Goal: Go to known website: Access a specific website the user already knows

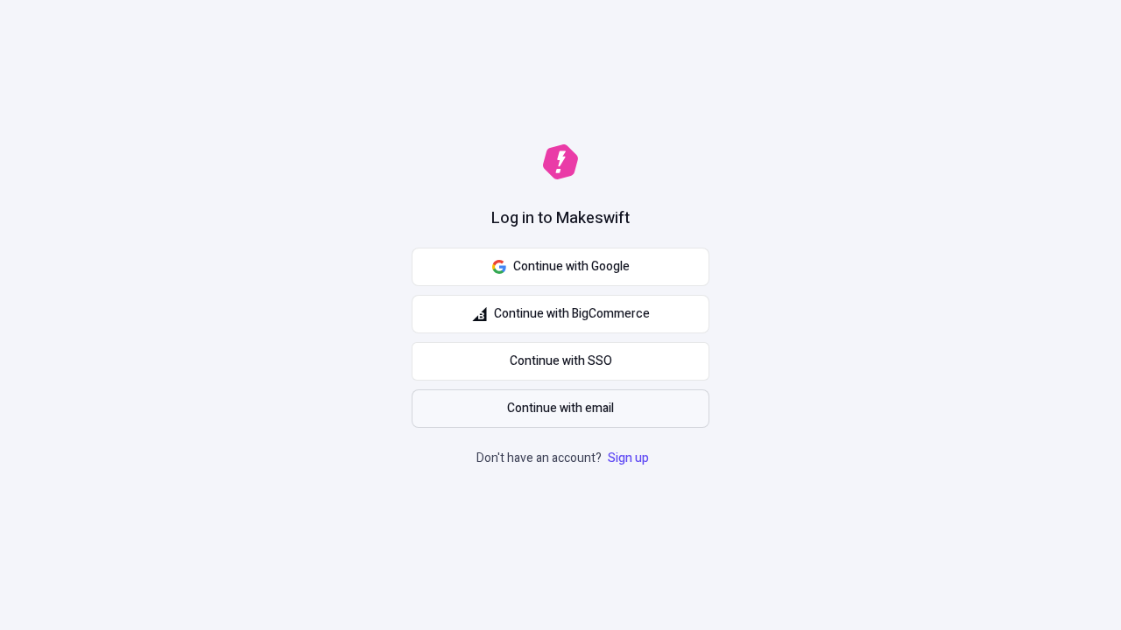
click at [560, 409] on span "Continue with email" at bounding box center [560, 408] width 107 height 19
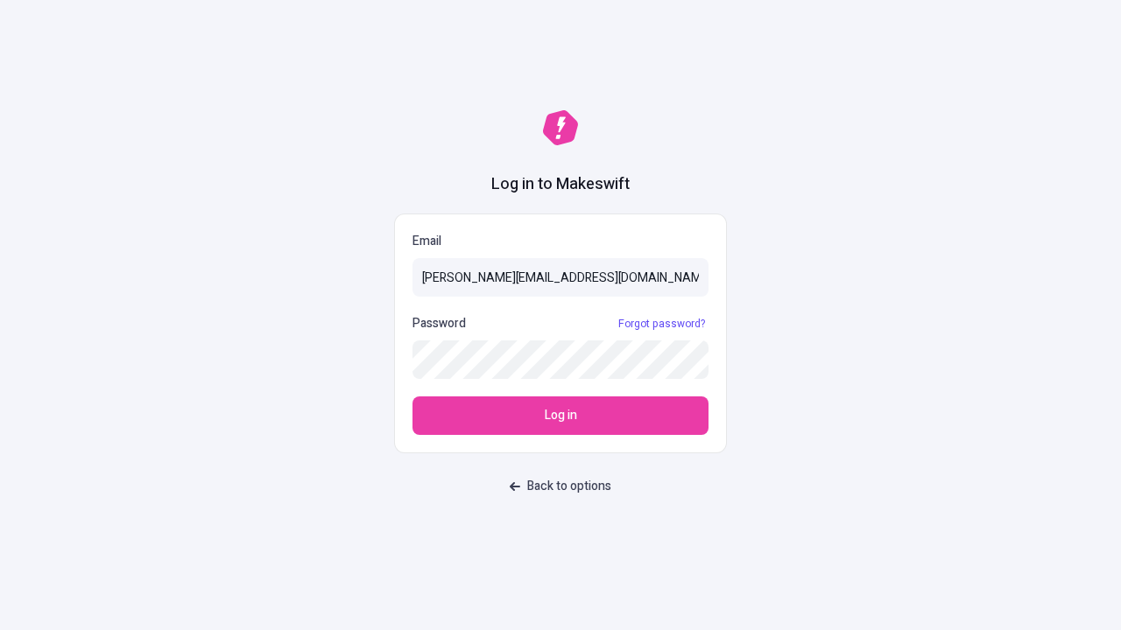
type input "sasha+test-ui@makeswift.com"
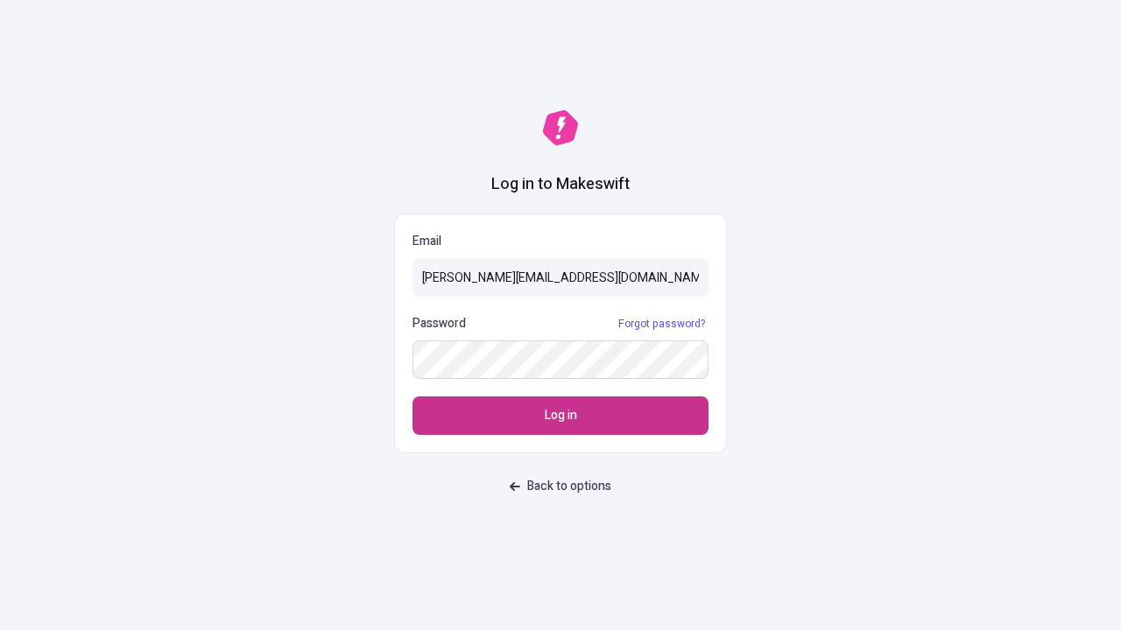
click at [560, 416] on span "Log in" at bounding box center [561, 415] width 32 height 19
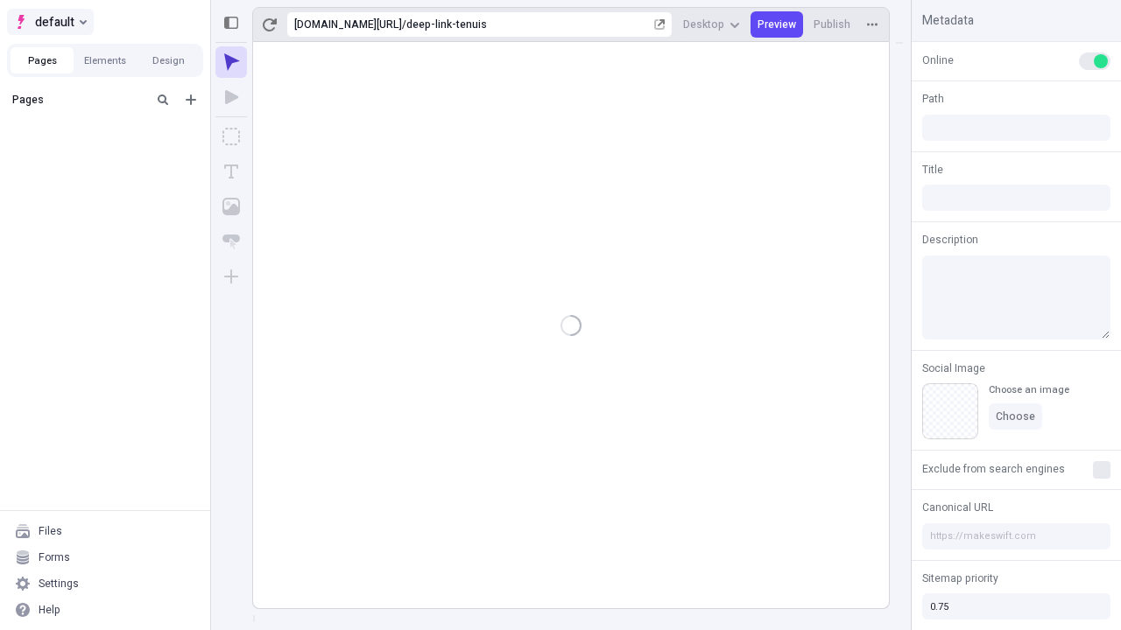
click at [49, 22] on span "default" at bounding box center [54, 21] width 39 height 21
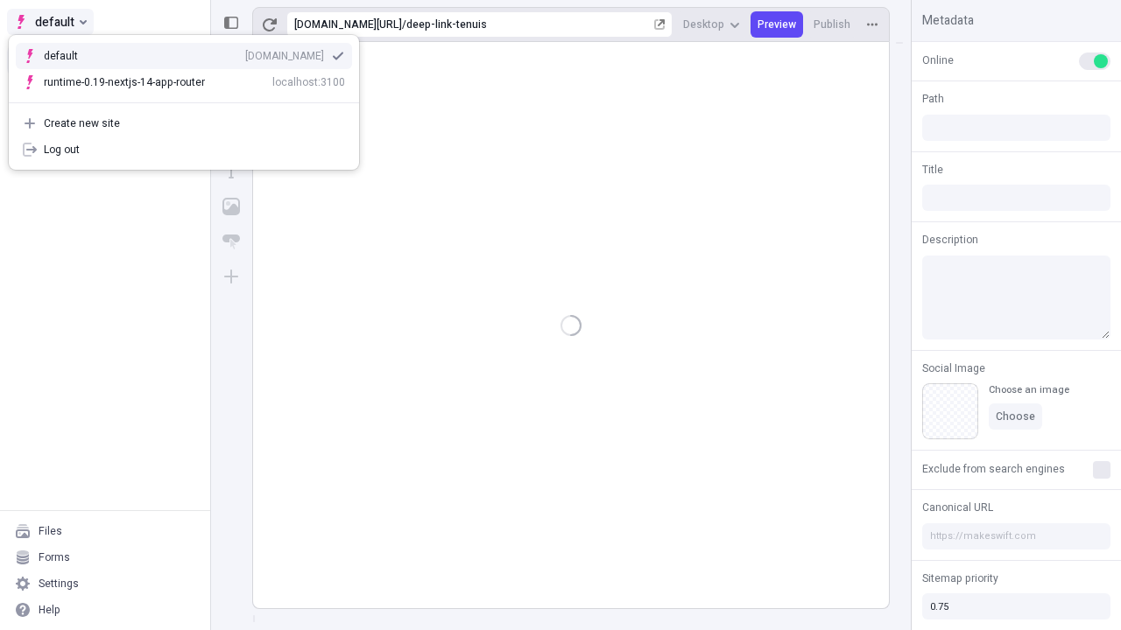
type input "/deep-link-tenuis"
click at [245, 53] on div "qee9k4dy7d.staging.makeswift.site" at bounding box center [284, 56] width 79 height 14
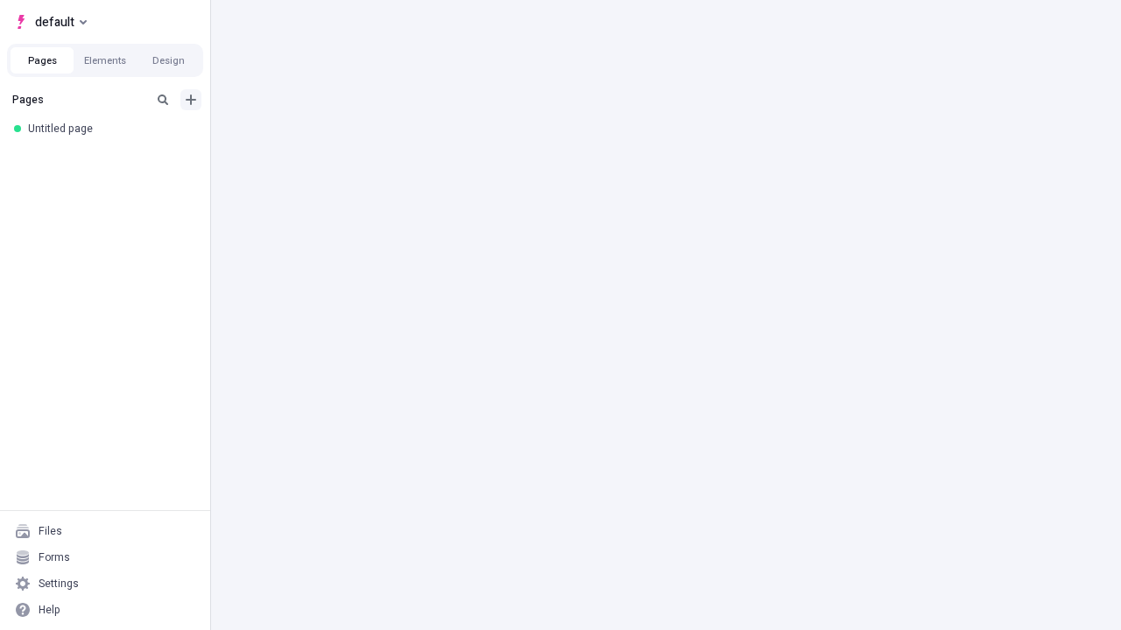
click at [191, 100] on icon "Add new" at bounding box center [191, 100] width 11 height 11
click at [110, 157] on div "Blank page" at bounding box center [110, 159] width 168 height 26
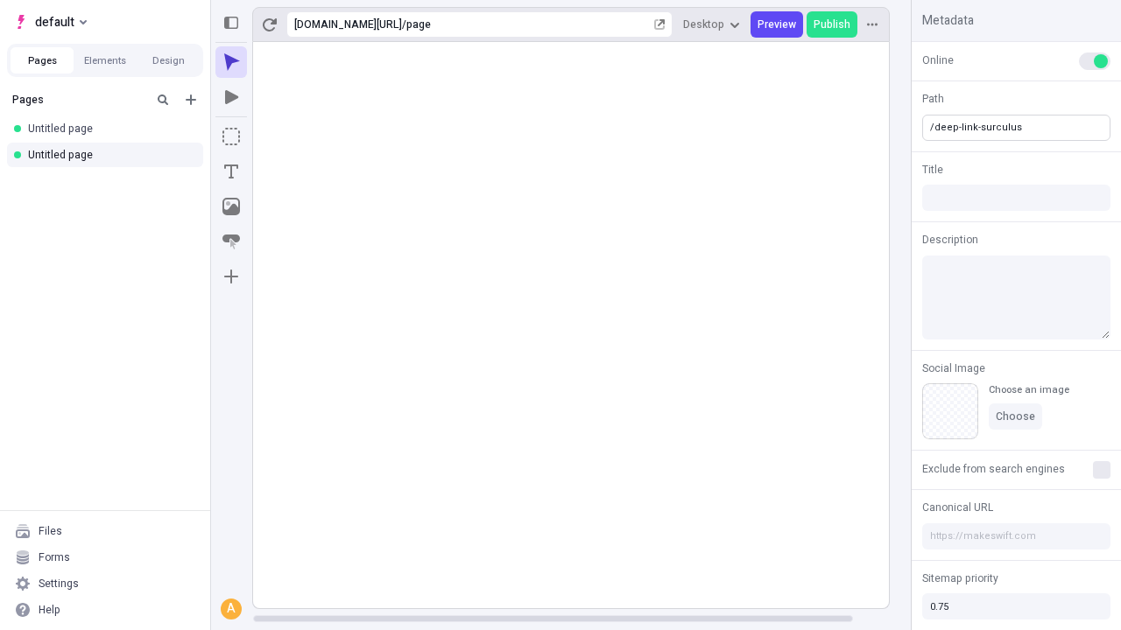
type input "/deep-link-surculus"
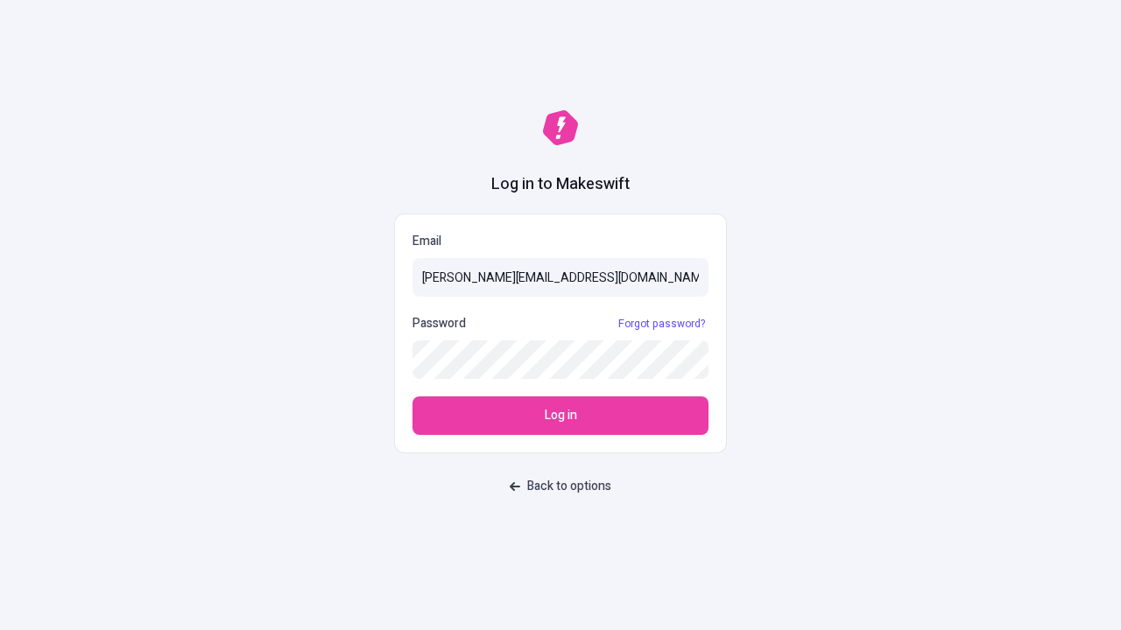
type input "[PERSON_NAME][EMAIL_ADDRESS][DOMAIN_NAME]"
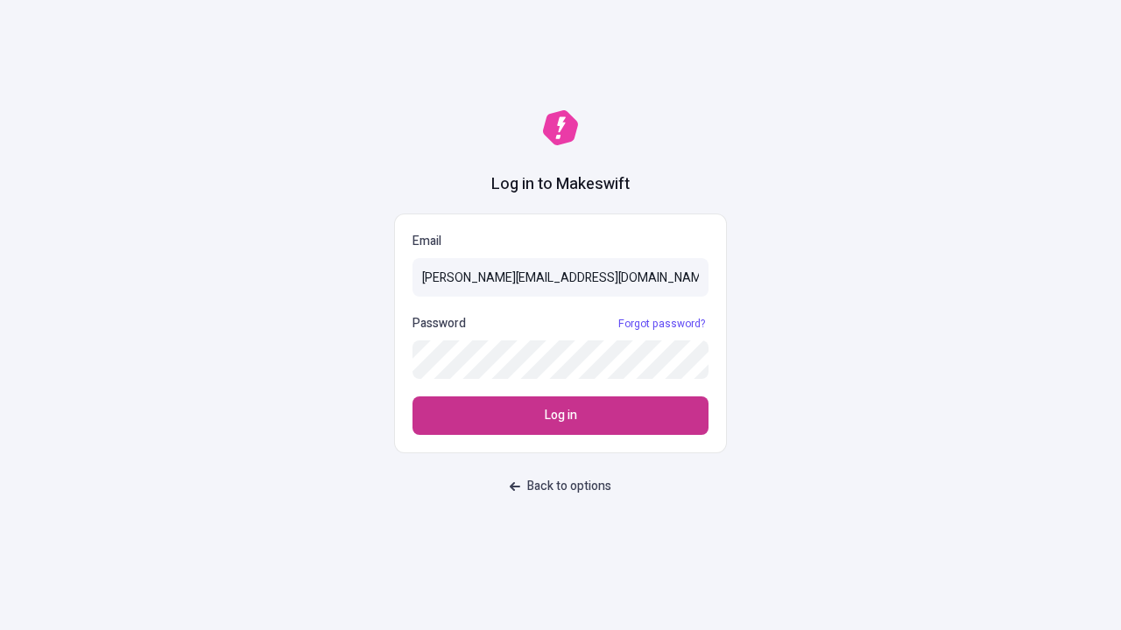
click at [560, 416] on span "Log in" at bounding box center [561, 415] width 32 height 19
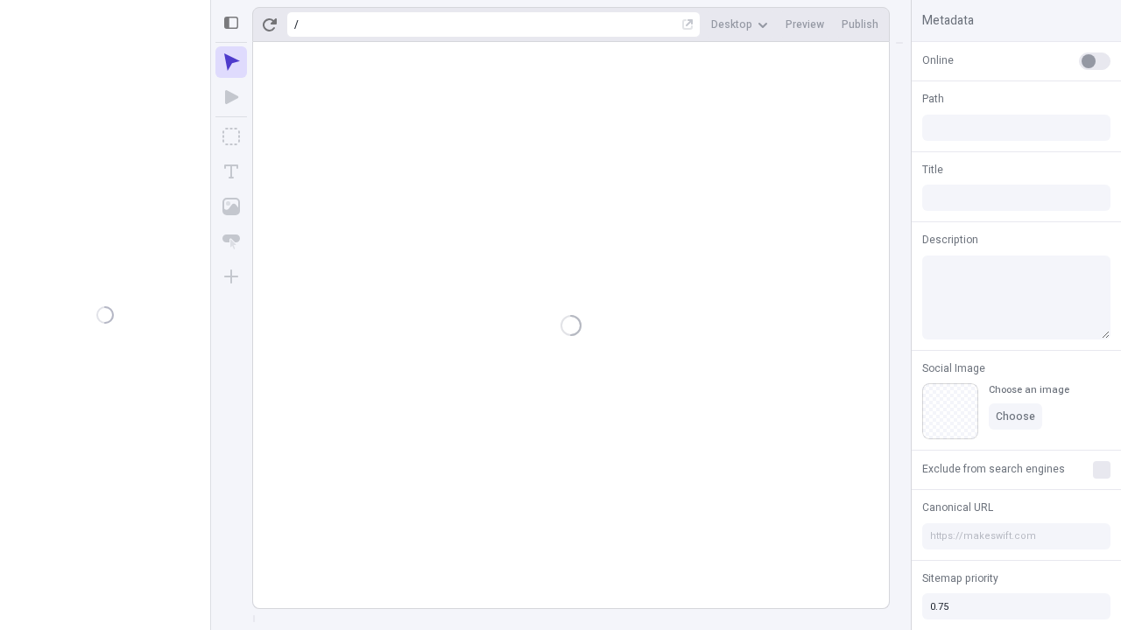
type input "/deep-link-surculus"
